Goal: Information Seeking & Learning: Learn about a topic

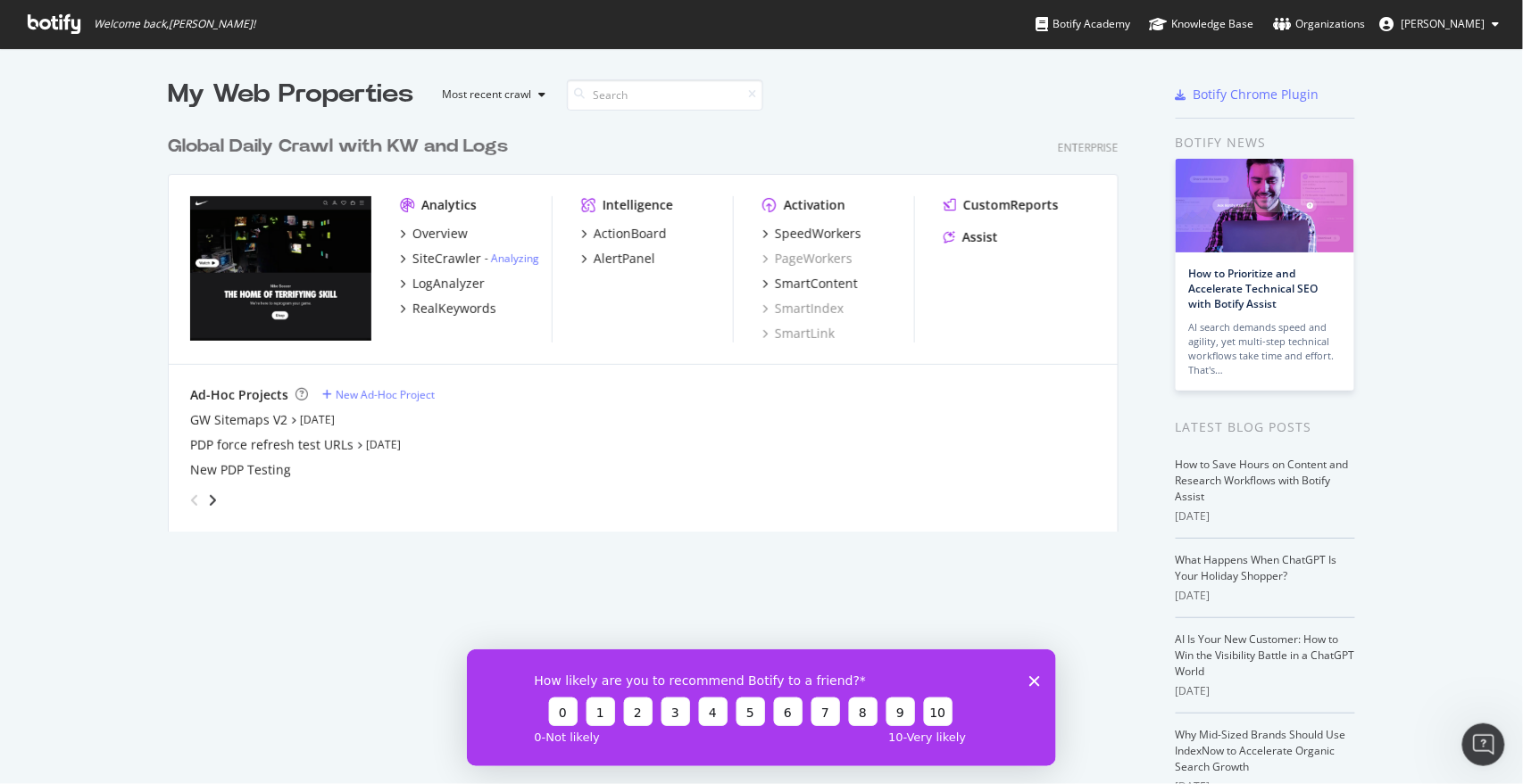
click at [122, 215] on div "My Web Properties Most recent crawl Global Daily Crawl with KW and Logs Enterpr…" at bounding box center [762, 468] width 1523 height 840
click at [449, 314] on div "RealKeywords" at bounding box center [454, 309] width 84 height 18
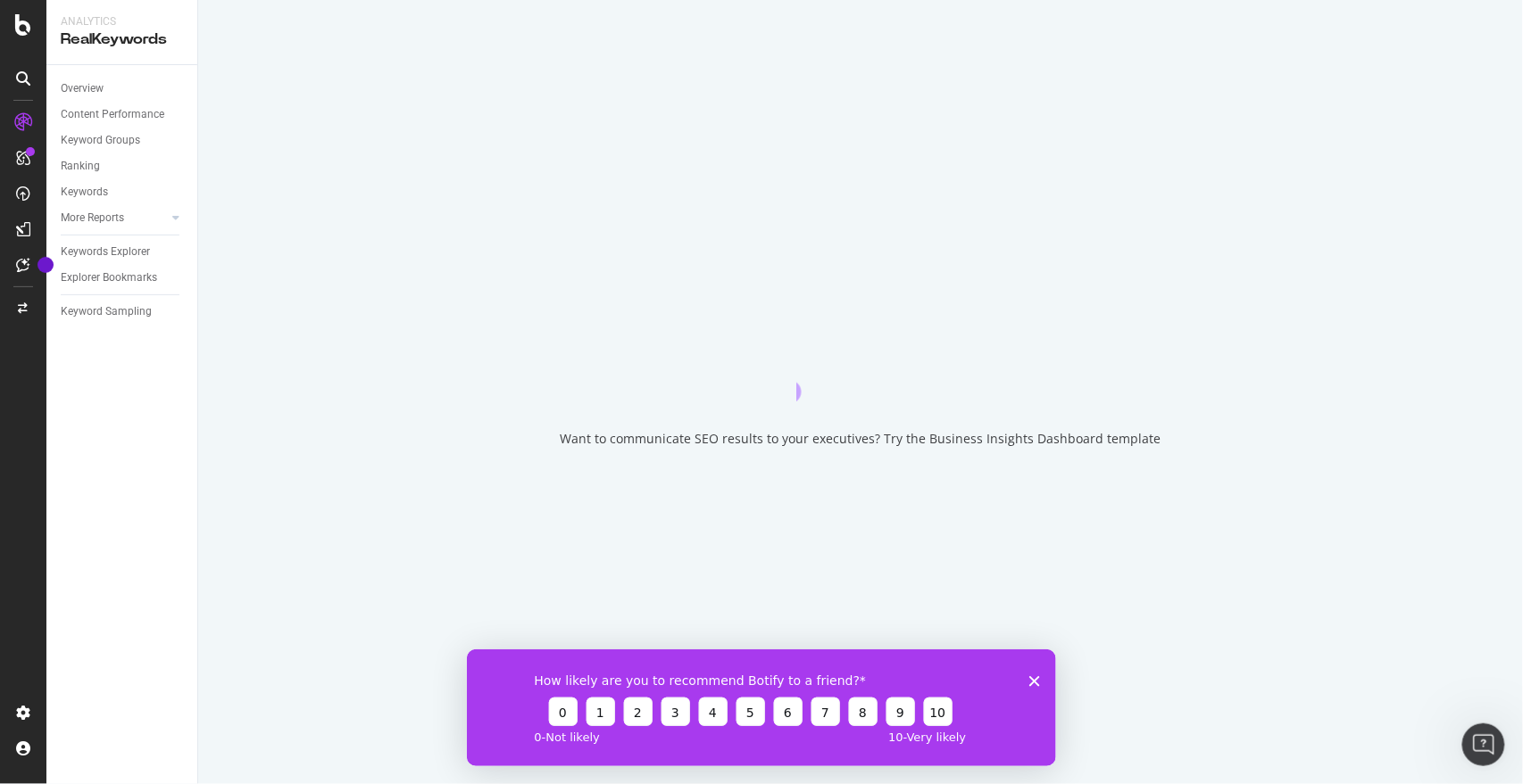
click at [1029, 675] on div "How likely are you to recommend Botify to a friend? 0 1 2 3 4 5 6 7 8 9 10 0 - …" at bounding box center [760, 707] width 589 height 117
click at [1032, 678] on polygon "Close survey" at bounding box center [1033, 680] width 11 height 11
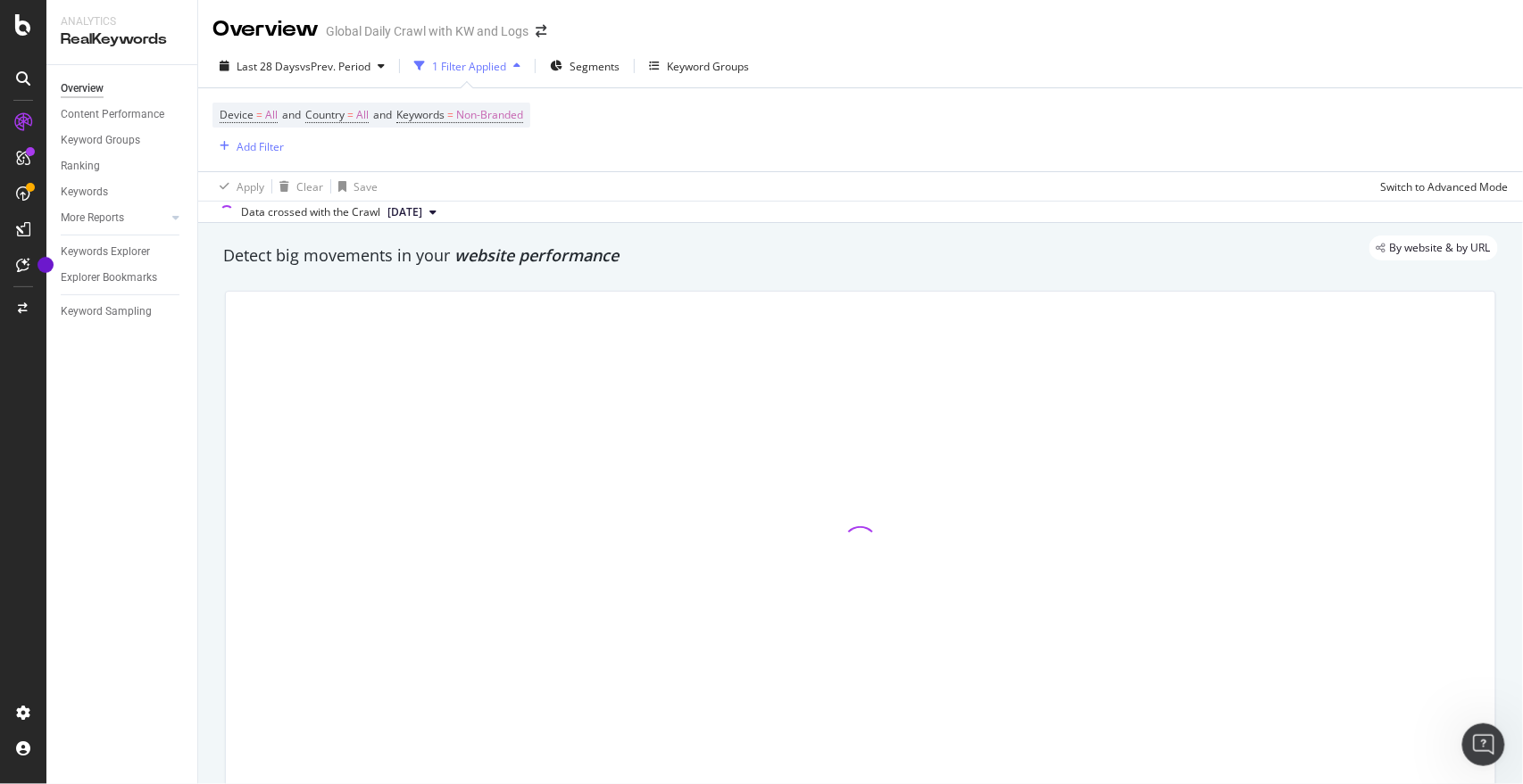
click at [905, 255] on div "By website & by URL" at bounding box center [851, 248] width 1292 height 25
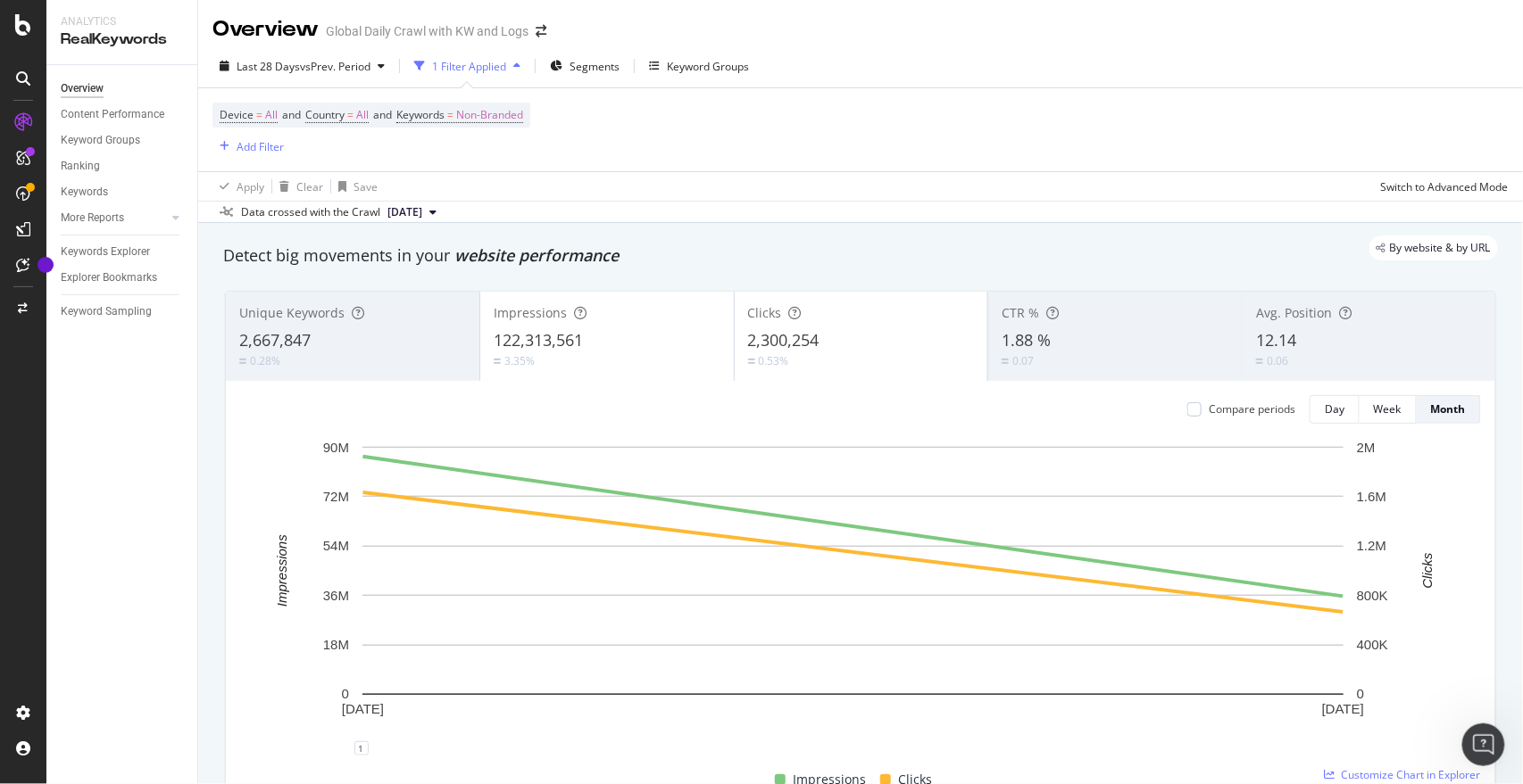
click at [1370, 210] on div "Data crossed with the Crawl [DATE]" at bounding box center [860, 212] width 1325 height 22
click at [498, 112] on span "Non-Branded" at bounding box center [489, 114] width 67 height 25
click at [481, 151] on span "Non-Branded" at bounding box center [459, 156] width 74 height 15
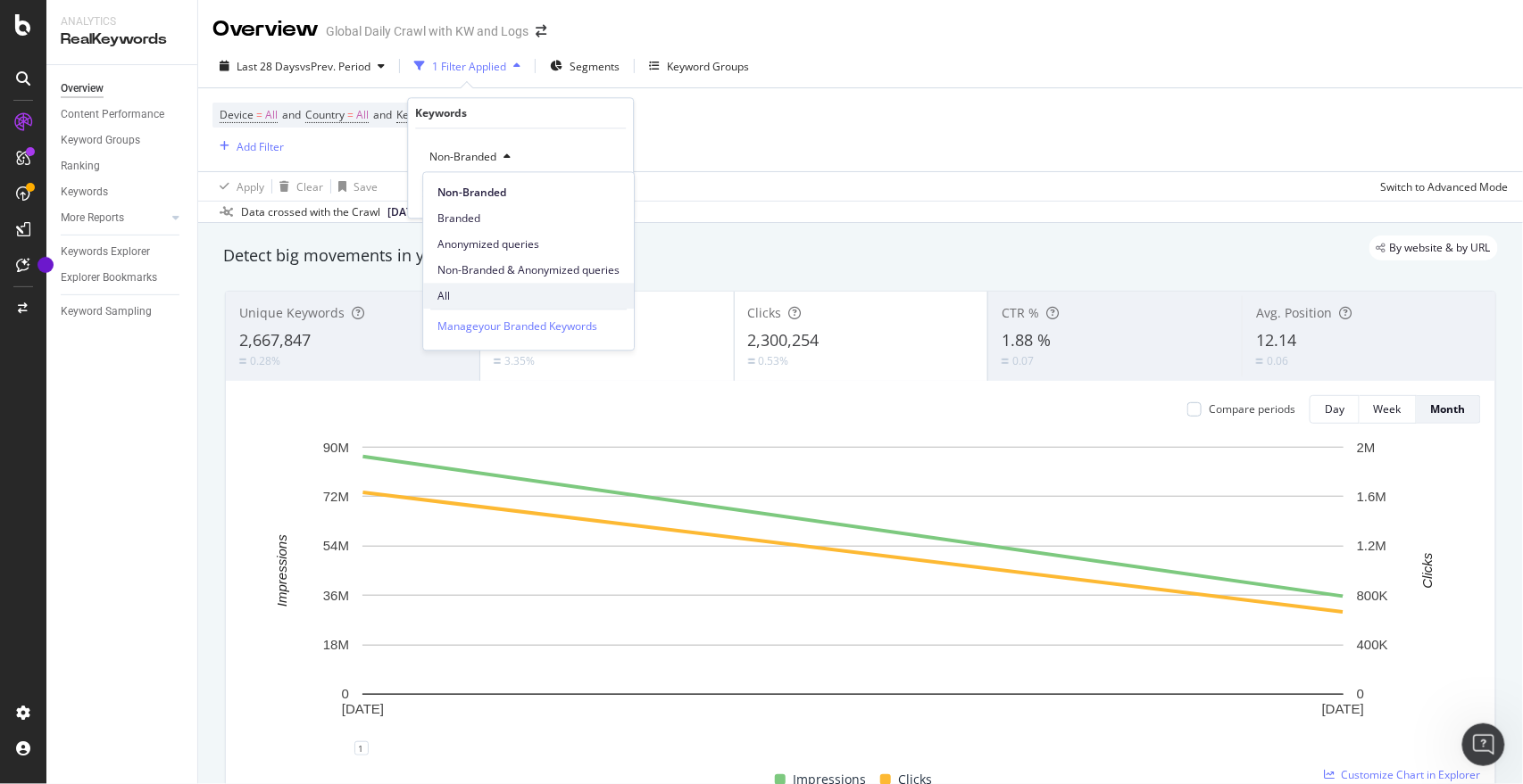
click at [473, 286] on div "All" at bounding box center [529, 296] width 211 height 26
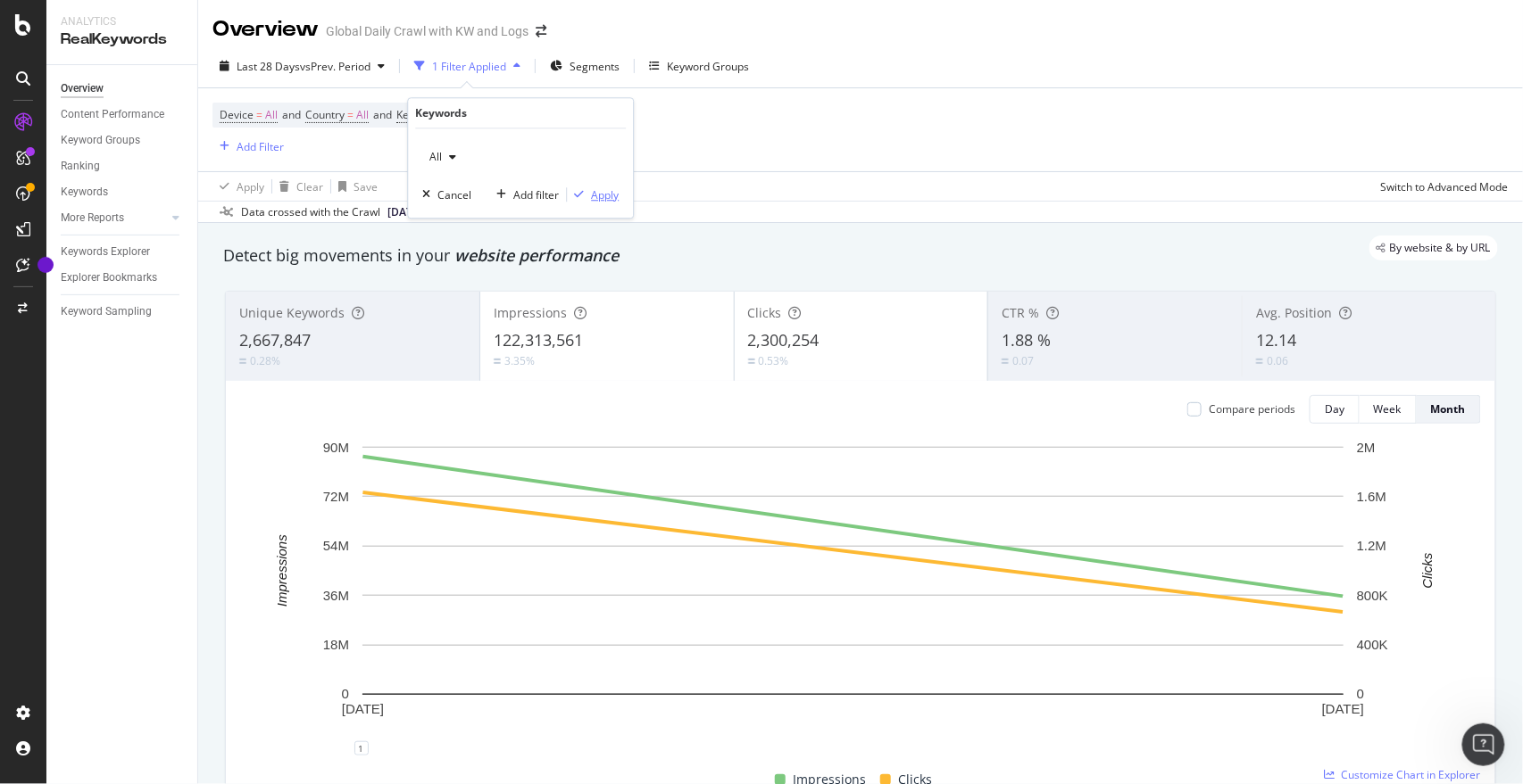
click at [597, 192] on div "Apply" at bounding box center [605, 194] width 28 height 15
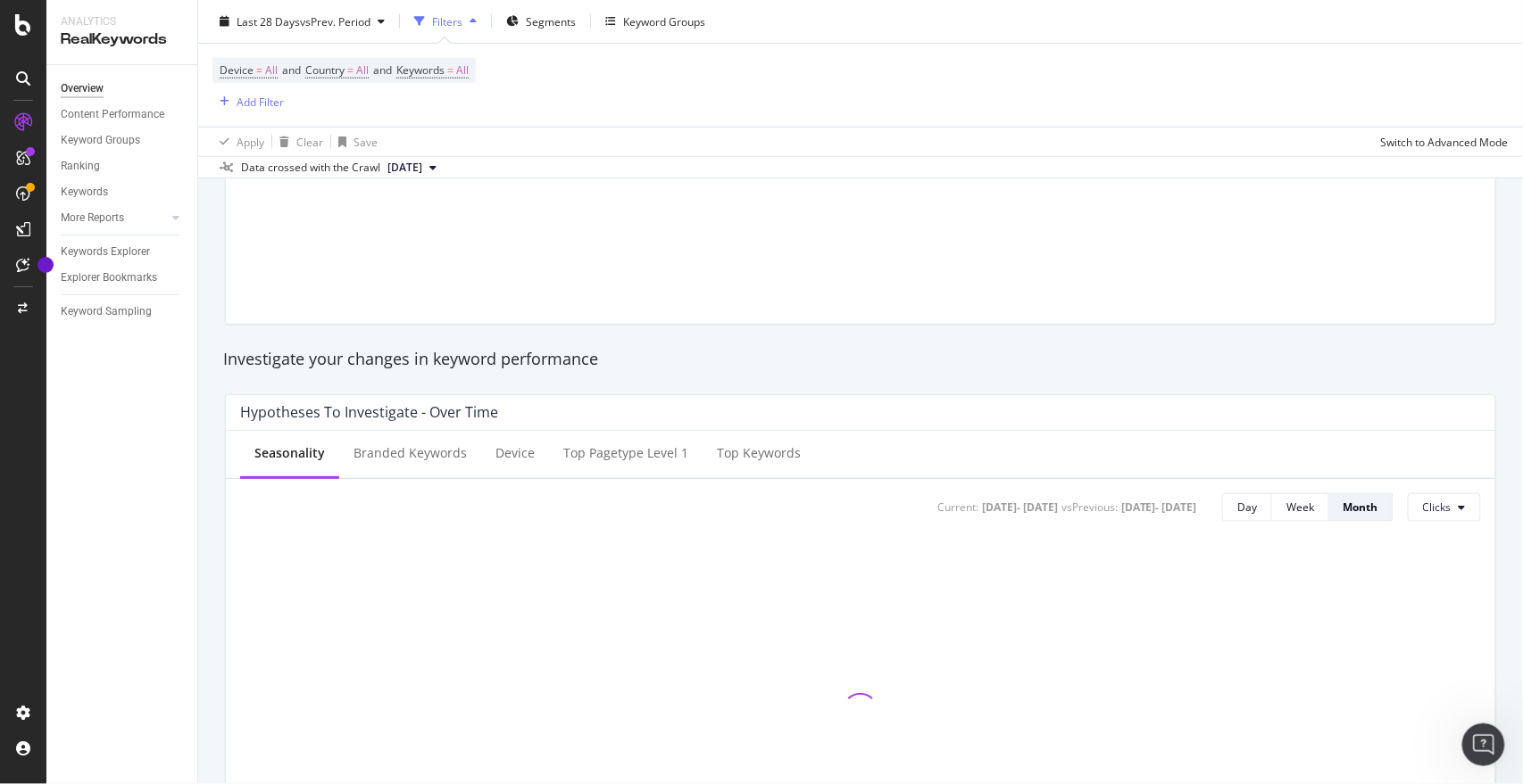
scroll to position [471, 0]
click at [759, 336] on div at bounding box center [860, 73] width 1292 height 535
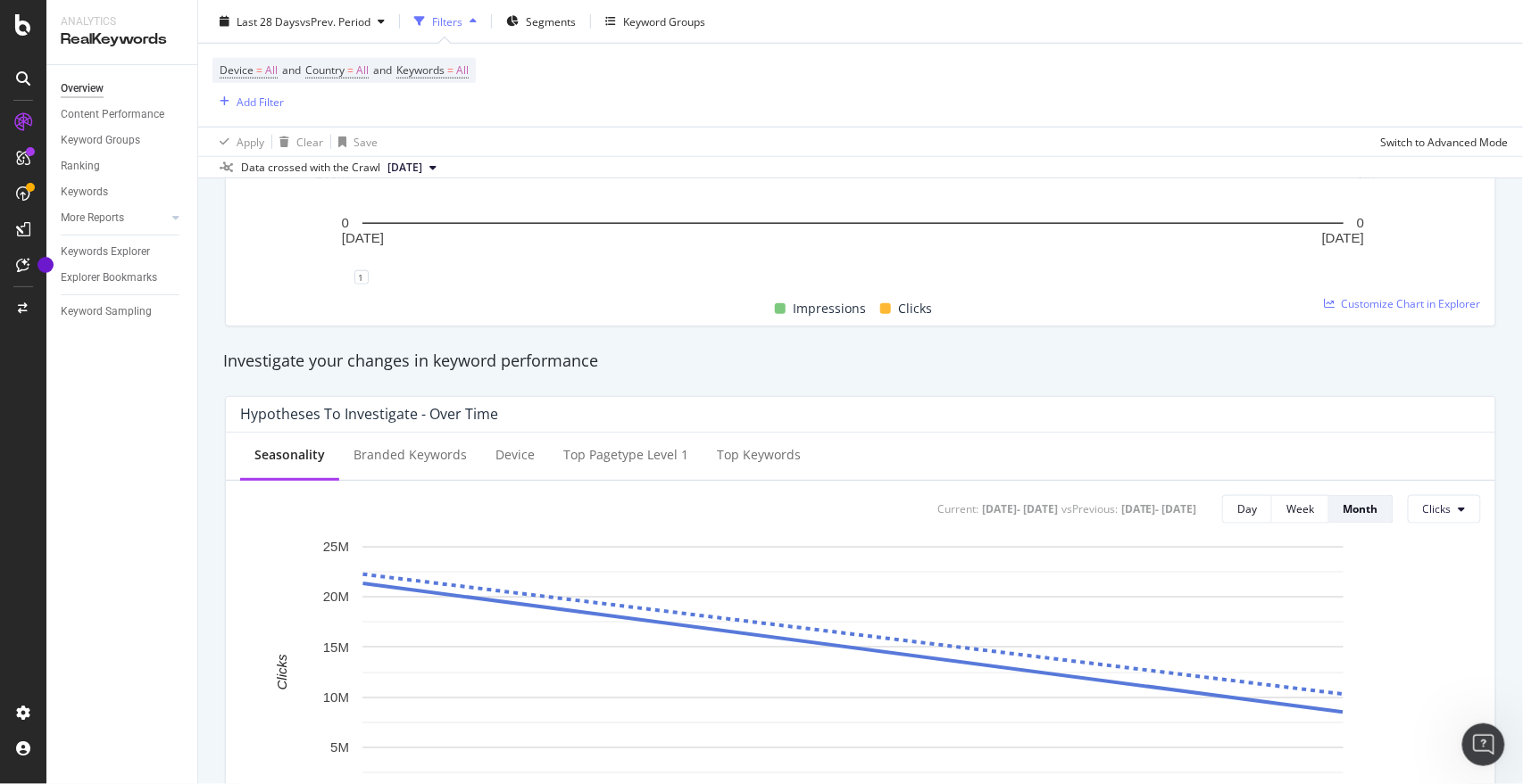
click at [988, 342] on div "Investigate your changes in keyword performance" at bounding box center [860, 362] width 1292 height 41
